Goal: Task Accomplishment & Management: Manage account settings

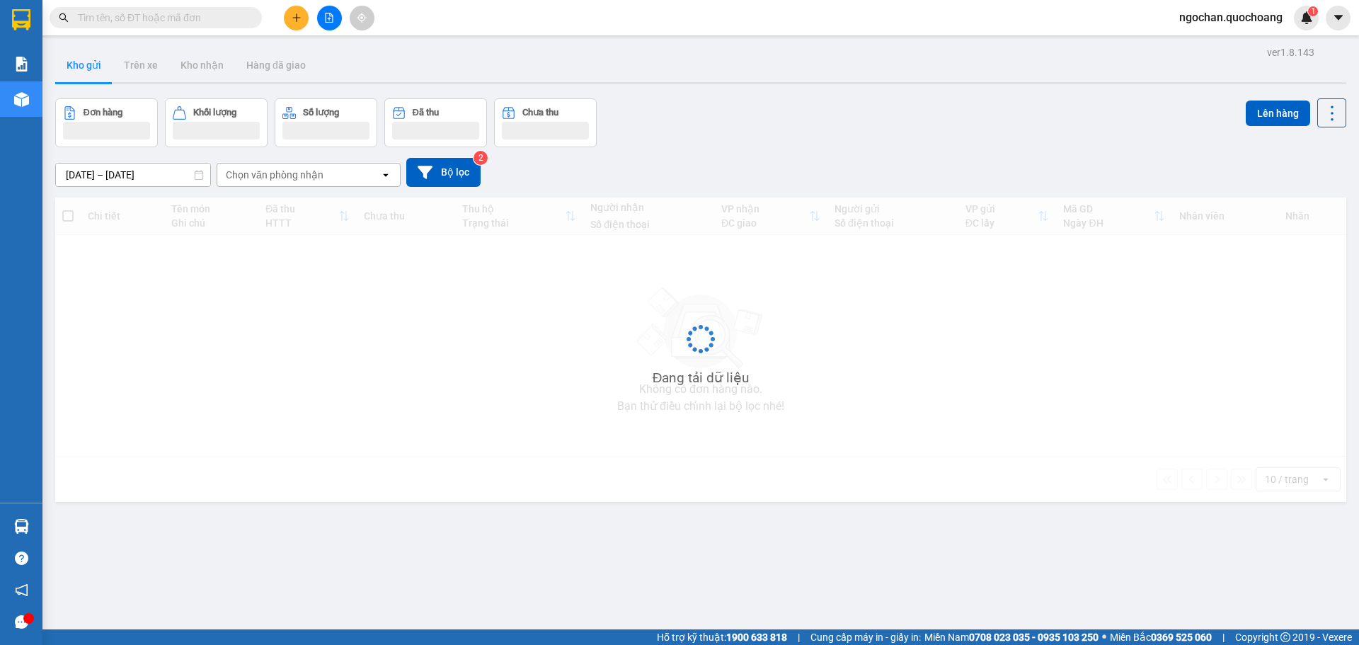
click at [1225, 16] on span "ngochan.quochoang" at bounding box center [1231, 17] width 126 height 18
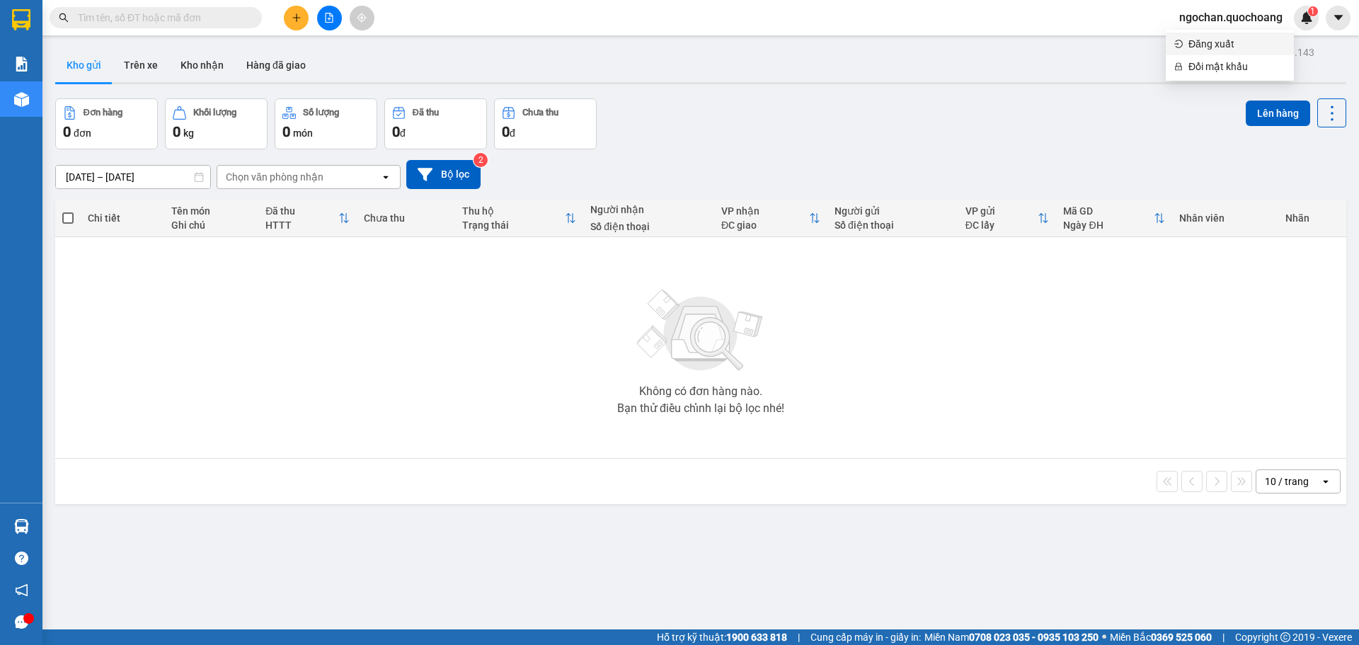
click at [1212, 45] on span "Đăng xuất" at bounding box center [1236, 44] width 97 height 16
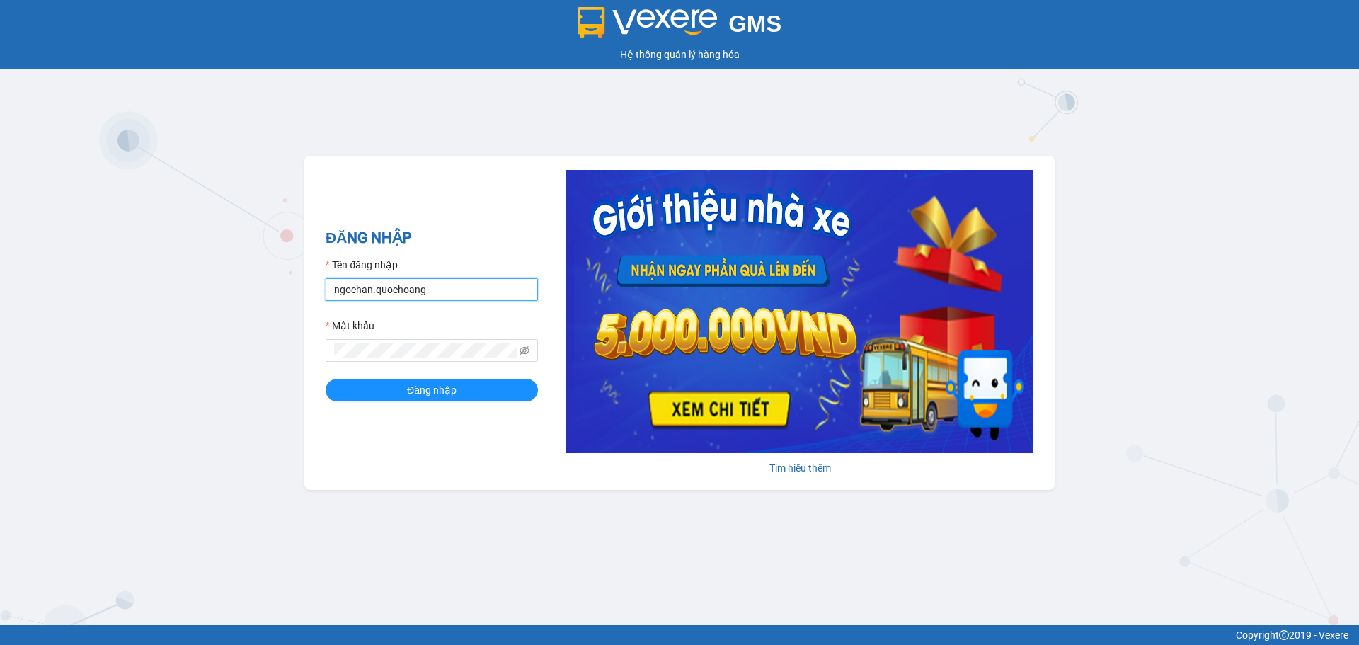
click at [369, 291] on input "ngochan.quochoang" at bounding box center [432, 289] width 212 height 23
type input "linh.quochoang"
click at [477, 386] on button "Đăng nhập" at bounding box center [432, 390] width 212 height 23
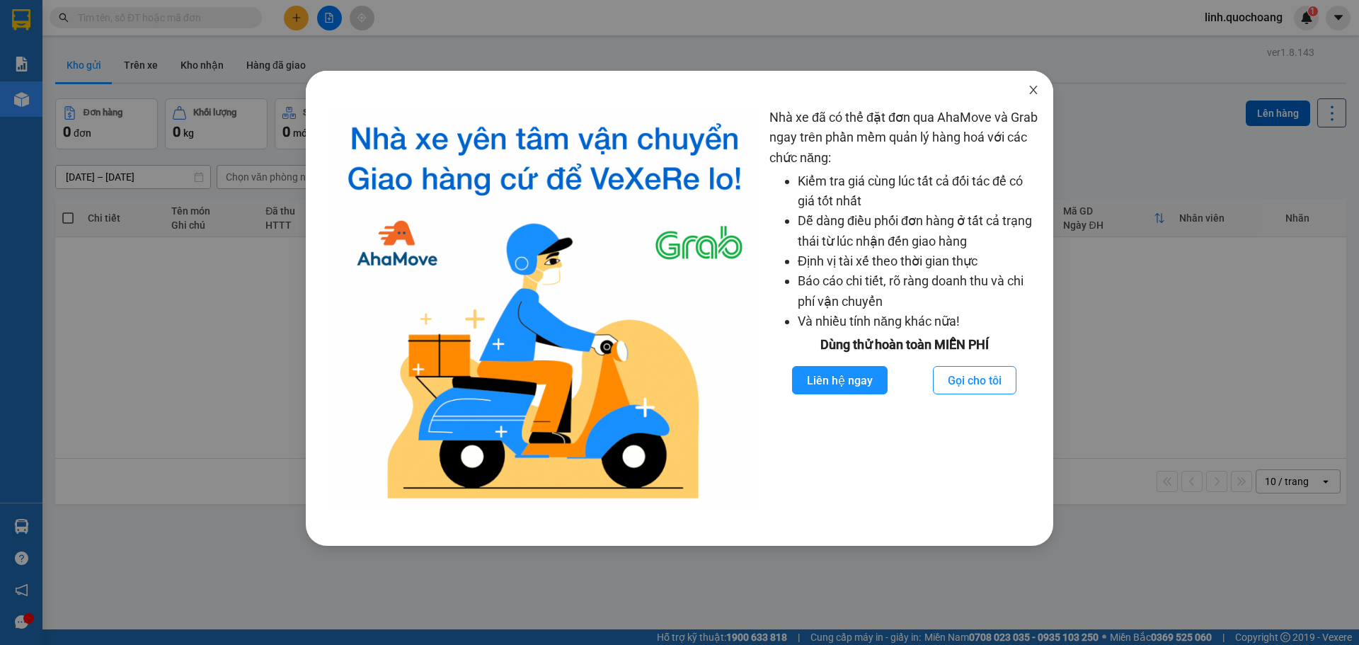
click at [1041, 84] on span "Close" at bounding box center [1034, 91] width 40 height 40
